Goal: Communication & Community: Answer question/provide support

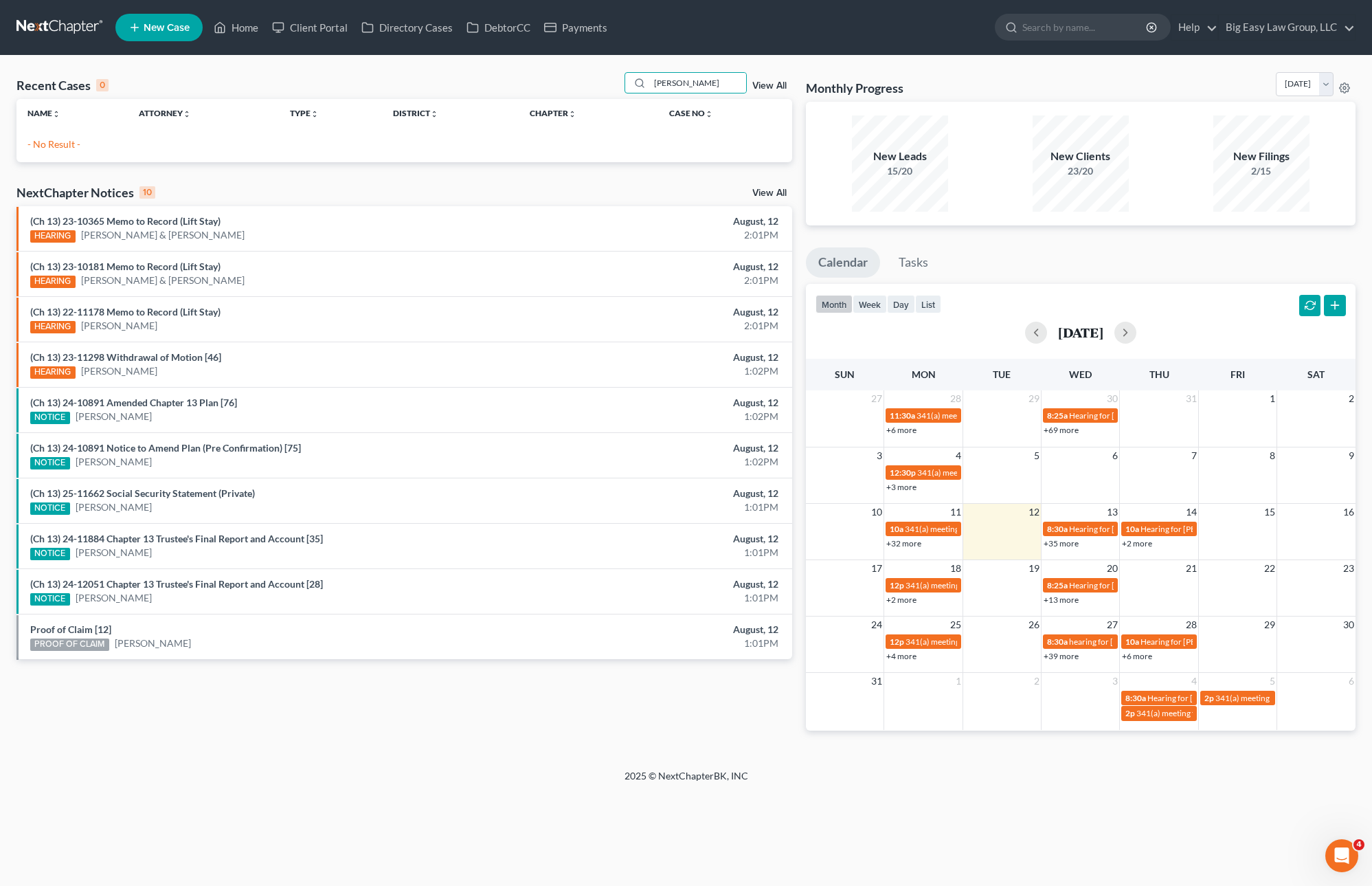
drag, startPoint x: 716, startPoint y: 82, endPoint x: 618, endPoint y: 56, distance: 101.4
click at [621, 57] on div "Recent Cases 0 [PERSON_NAME] View All Name unfold_more expand_more expand_less …" at bounding box center [686, 413] width 1372 height 713
type input "k"
type input "[PERSON_NAME]"
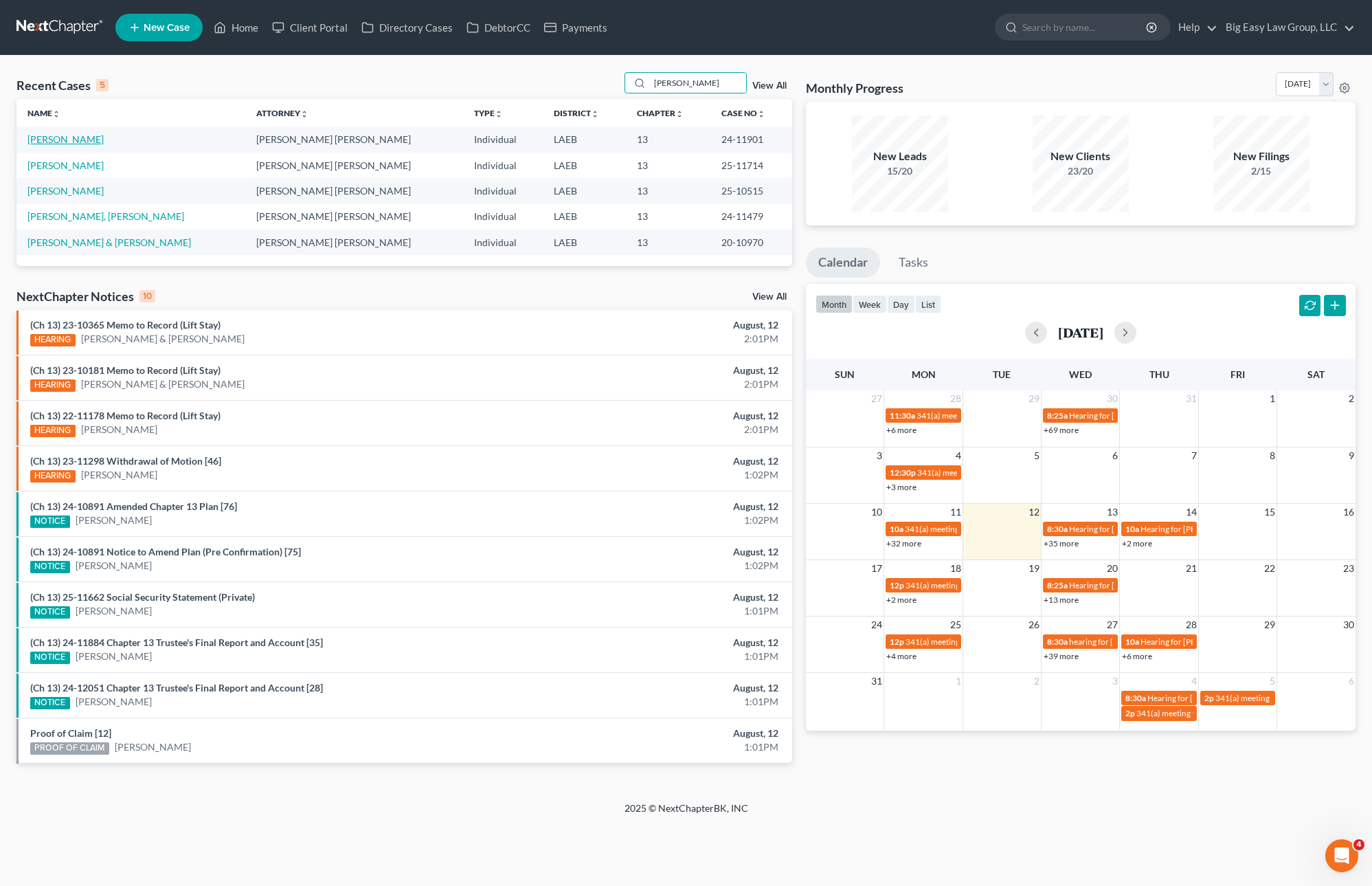
click at [82, 136] on link "[PERSON_NAME]" at bounding box center [65, 139] width 76 height 12
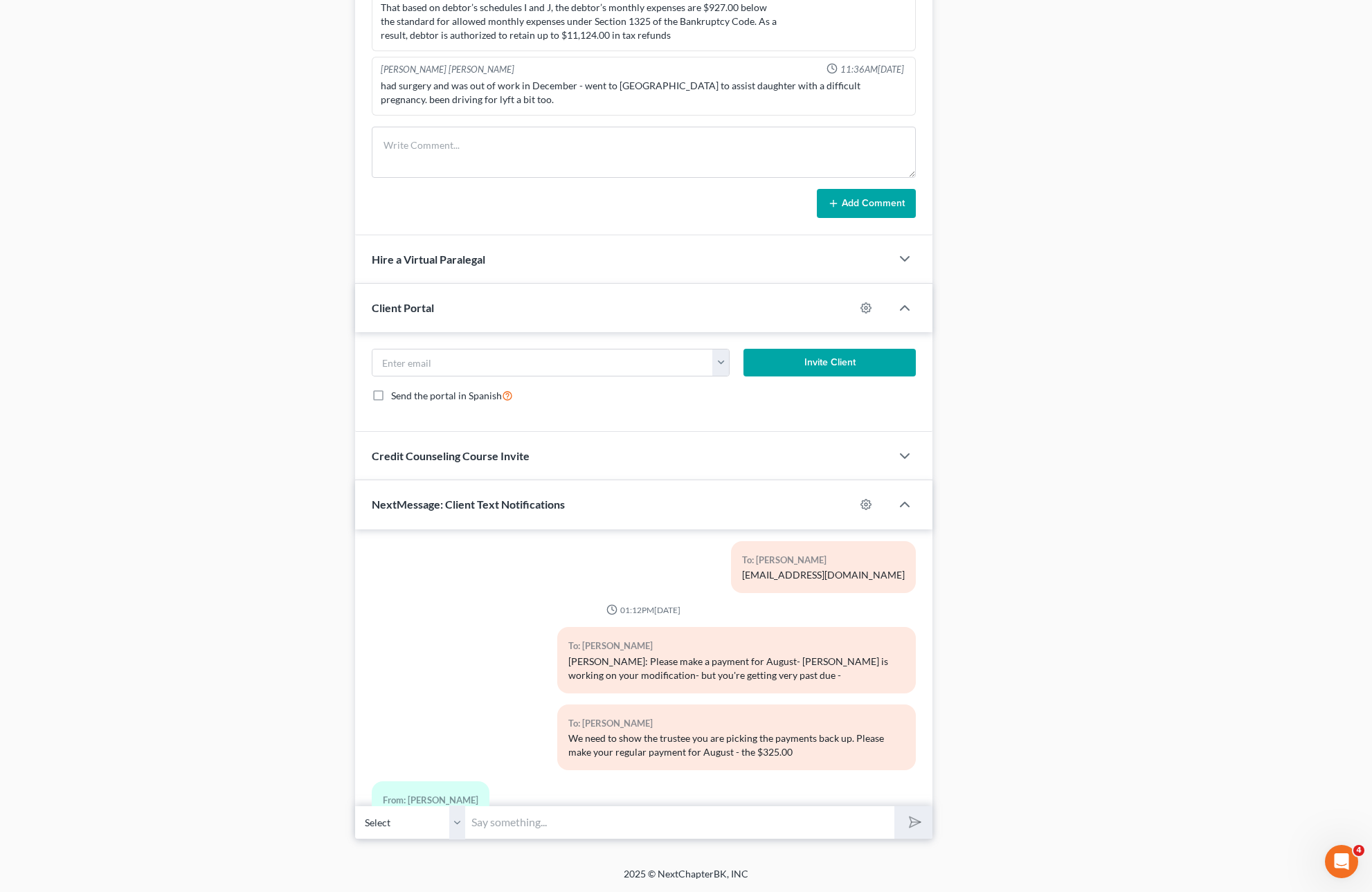
scroll to position [4112, 0]
drag, startPoint x: 646, startPoint y: 681, endPoint x: 858, endPoint y: 717, distance: 215.0
click at [815, 713] on div "To: [PERSON_NAME] We need to show the trustee you are picking the payments back…" at bounding box center [736, 738] width 358 height 66
click at [889, 708] on div "To: [PERSON_NAME] We need to show the trustee you are picking the payments back…" at bounding box center [736, 738] width 358 height 66
click at [751, 813] on input "text" at bounding box center [680, 822] width 429 height 34
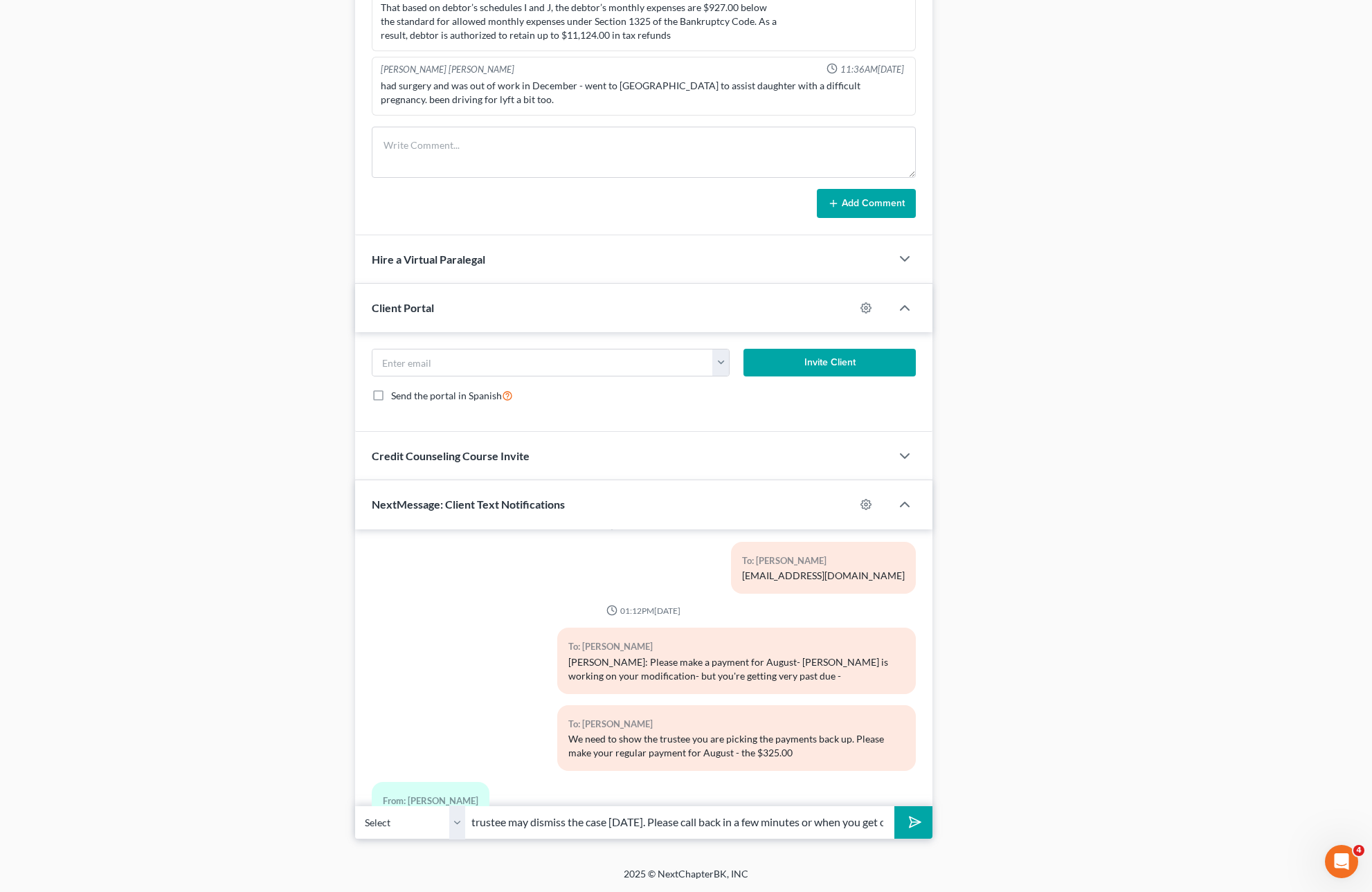
scroll to position [0, 117]
click at [895, 806] on button "submit" at bounding box center [913, 822] width 38 height 33
type input "[PERSON_NAME]: The trustee may dismiss the case [DATE]. Please call back in a f…"
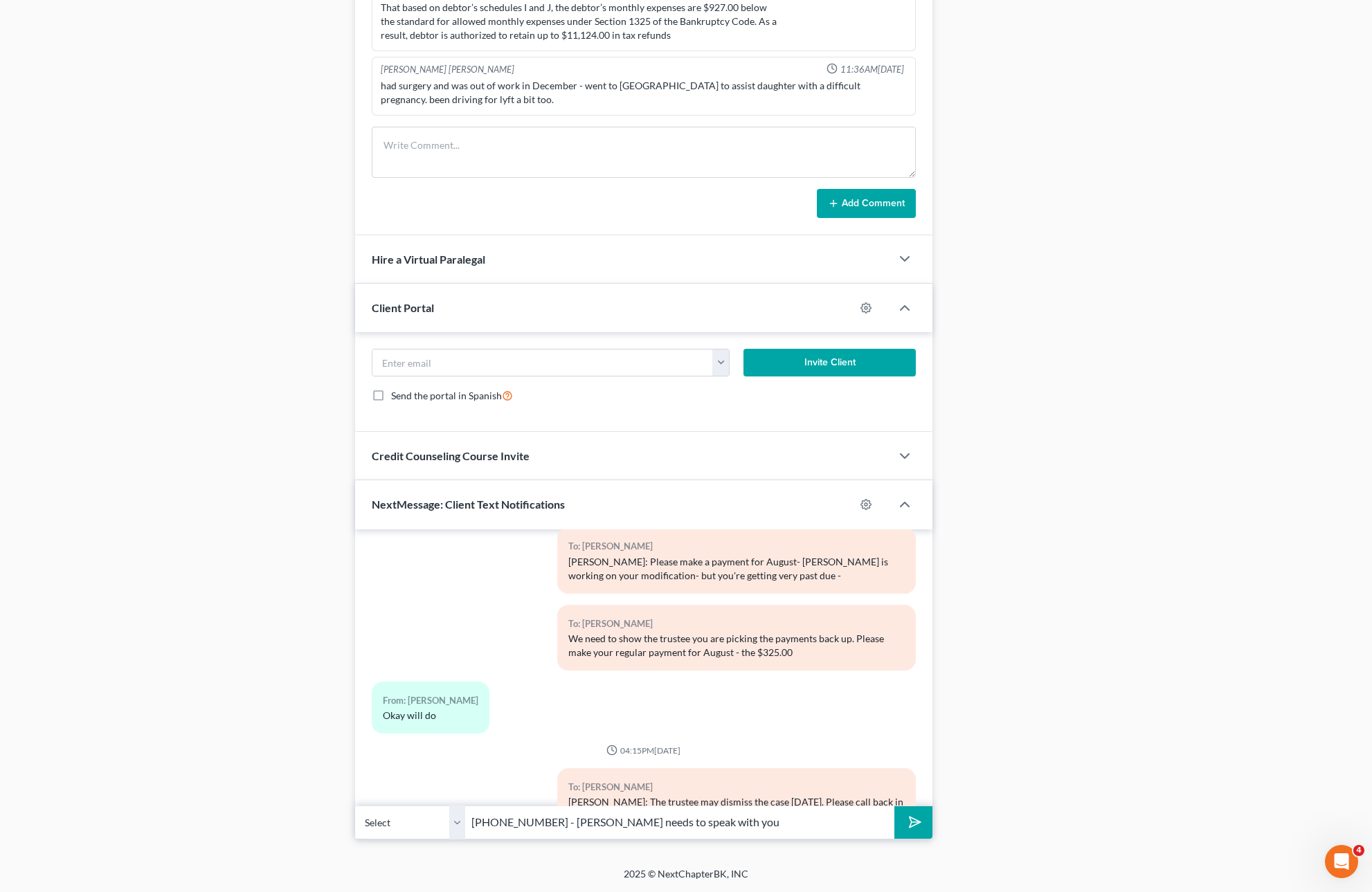
type input "[PHONE_NUMBER] - [PERSON_NAME] needs to speak with you"
click at [895, 806] on button "submit" at bounding box center [913, 822] width 38 height 33
